Goal: Information Seeking & Learning: Learn about a topic

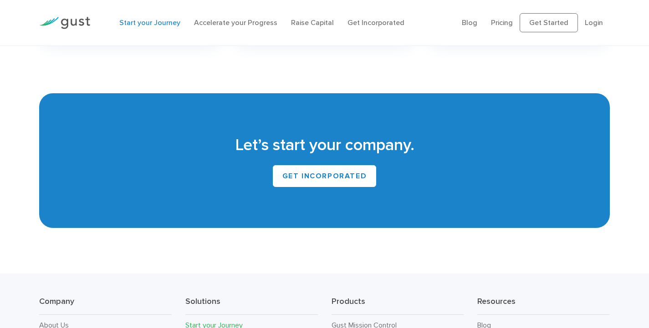
scroll to position [1731, 0]
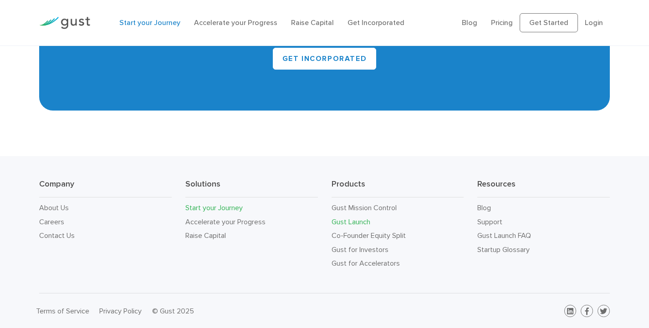
click at [365, 220] on link "Gust Launch" at bounding box center [350, 222] width 39 height 9
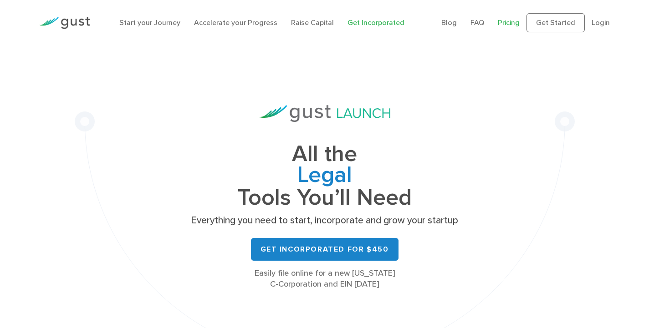
click at [515, 23] on link "Pricing" at bounding box center [509, 22] width 22 height 9
